Goal: Find contact information

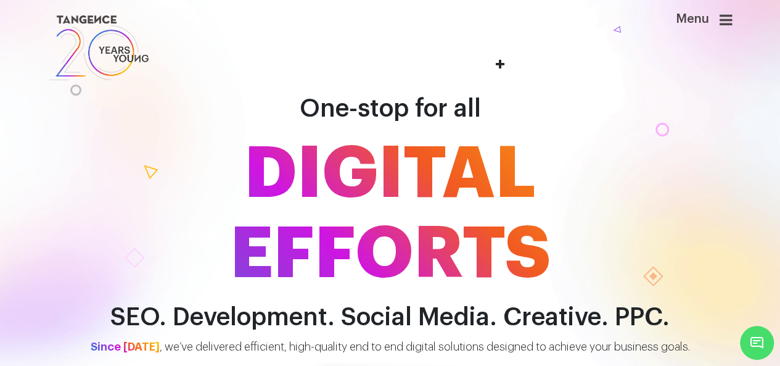
click at [732, 20] on icon at bounding box center [726, 19] width 13 height 15
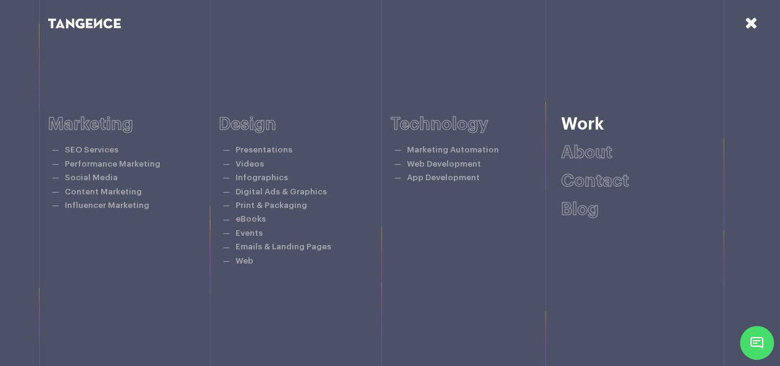
click at [576, 130] on link "Work" at bounding box center [582, 123] width 43 height 17
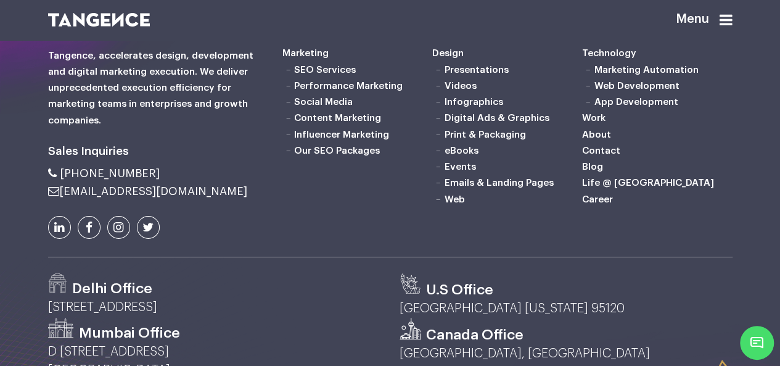
scroll to position [2036, 0]
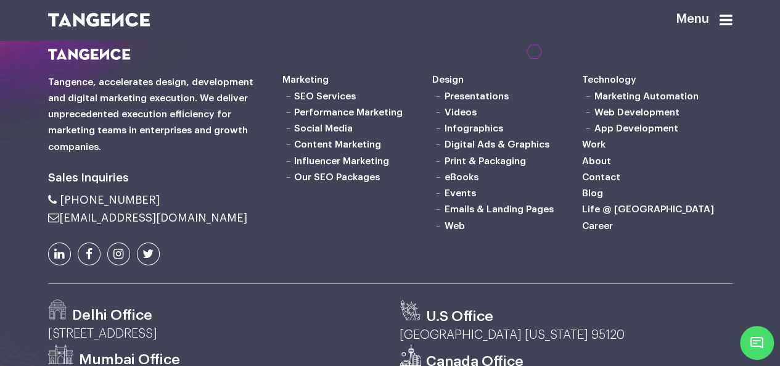
click at [600, 182] on link "Contact" at bounding box center [601, 177] width 38 height 10
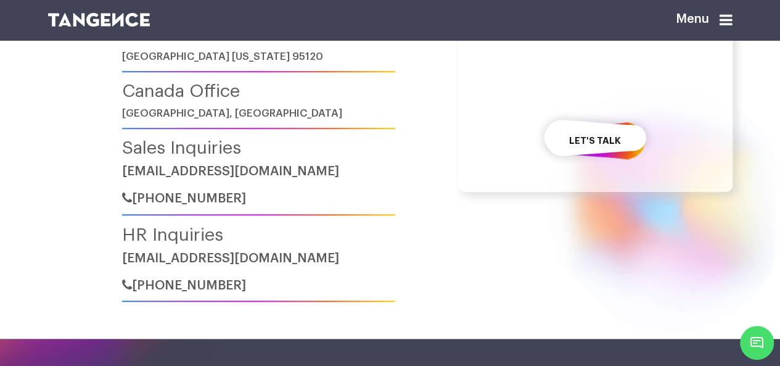
scroll to position [493, 0]
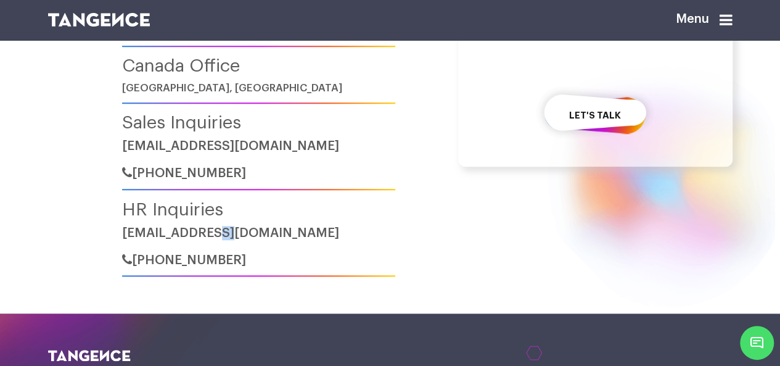
drag, startPoint x: 259, startPoint y: 252, endPoint x: 706, endPoint y: 5, distance: 510.5
click at [232, 252] on div "HR Inquiries hr@tangence.com +91-921-152-1658" at bounding box center [258, 238] width 273 height 77
drag, startPoint x: 263, startPoint y: 288, endPoint x: 169, endPoint y: 290, distance: 93.8
click at [169, 267] on h6 "+91-921-152-1658" at bounding box center [258, 255] width 273 height 23
copy span "921-152-1658"
